Goal: Navigation & Orientation: Find specific page/section

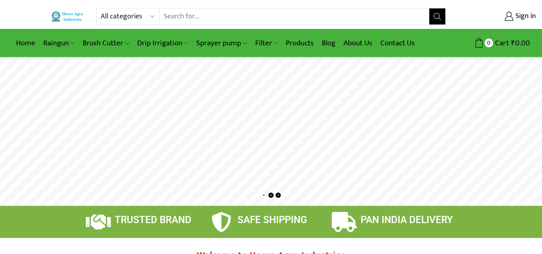
click at [133, 17] on select "All categories Accessories Air Release Valve Brush Cutter Domestic Use Drip Irr…" at bounding box center [130, 16] width 59 height 16
drag, startPoint x: 458, startPoint y: 104, endPoint x: 361, endPoint y: 37, distance: 118.8
click at [361, 37] on link "About Us" at bounding box center [357, 43] width 37 height 19
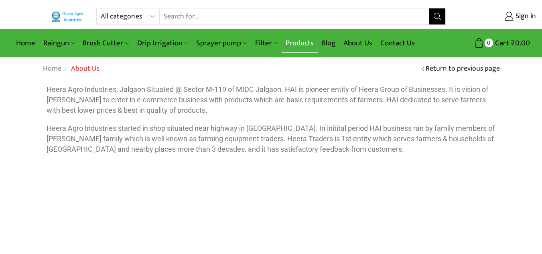
click at [302, 41] on link "Products" at bounding box center [300, 43] width 36 height 19
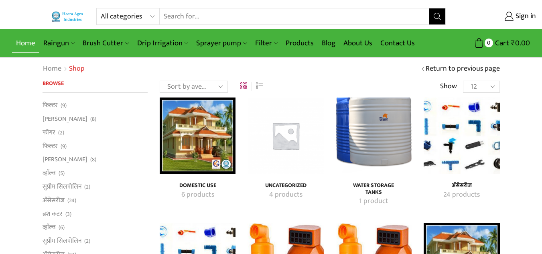
click at [32, 43] on link "Home" at bounding box center [25, 43] width 27 height 19
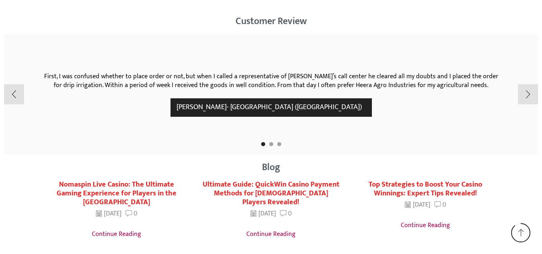
scroll to position [1419, 0]
